Goal: Task Accomplishment & Management: Use online tool/utility

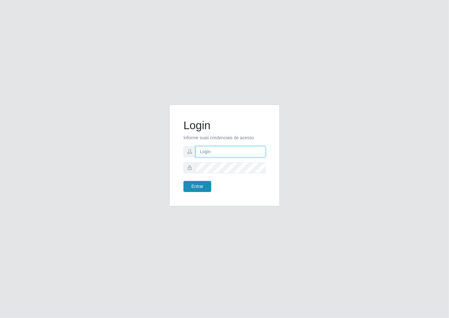
type input "janaina@iwof"
click at [207, 190] on button "Entrar" at bounding box center [198, 186] width 28 height 11
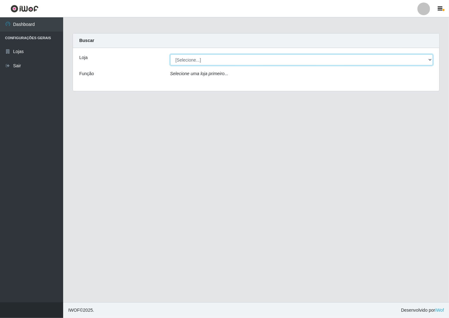
click at [430, 61] on select "[Selecione...] Minimercado Filezão" at bounding box center [301, 59] width 263 height 11
select select "204"
click at [170, 54] on select "[Selecione...] Minimercado Filezão" at bounding box center [301, 59] width 263 height 11
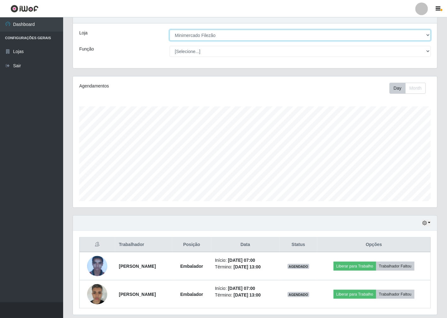
scroll to position [45, 0]
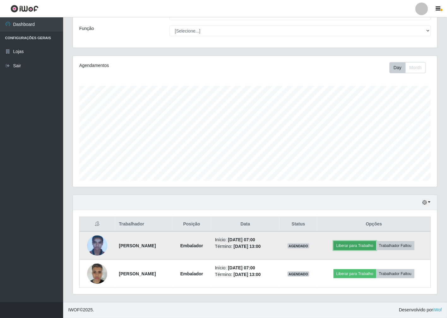
click at [353, 244] on button "Liberar para Trabalho" at bounding box center [355, 245] width 43 height 9
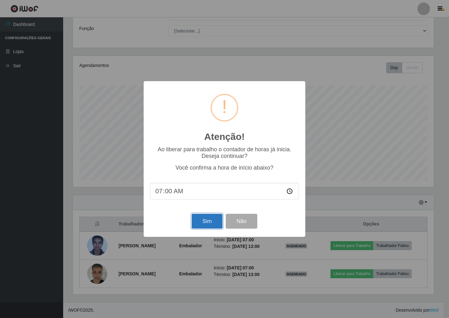
click at [200, 222] on button "Sim" at bounding box center [207, 221] width 31 height 15
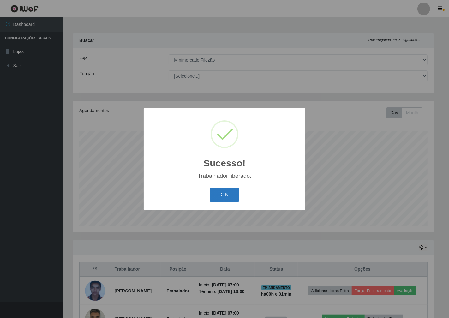
click at [222, 189] on button "OK" at bounding box center [224, 195] width 29 height 15
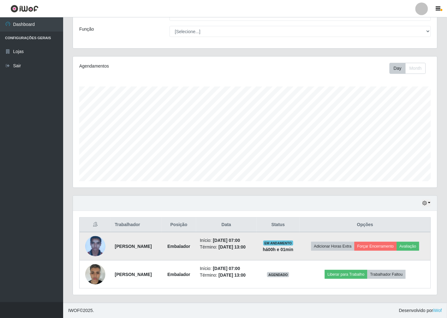
scroll to position [45, 0]
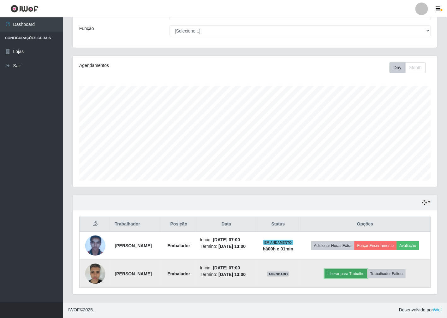
click at [355, 278] on button "Liberar para Trabalho" at bounding box center [346, 273] width 43 height 9
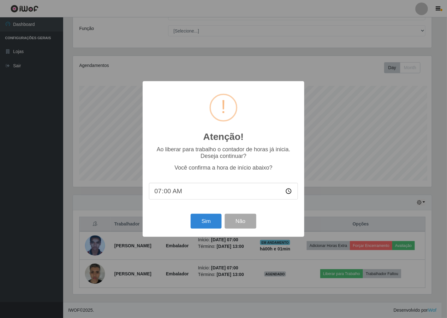
scroll to position [131, 361]
click at [207, 227] on button "Sim" at bounding box center [207, 221] width 31 height 15
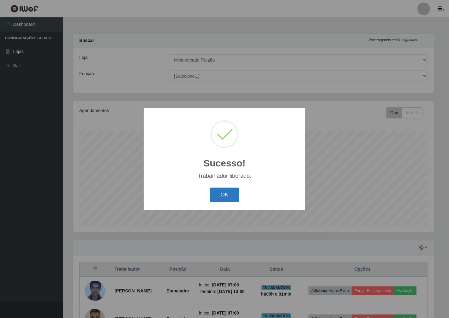
click at [222, 200] on button "OK" at bounding box center [224, 195] width 29 height 15
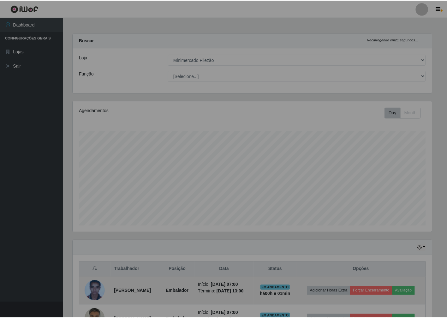
scroll to position [131, 365]
